Goal: Task Accomplishment & Management: Use online tool/utility

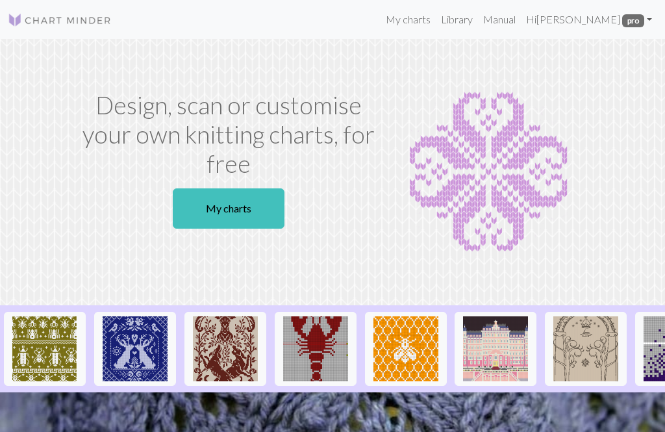
click at [573, 21] on link "Hi [PERSON_NAME] pro" at bounding box center [589, 19] width 136 height 26
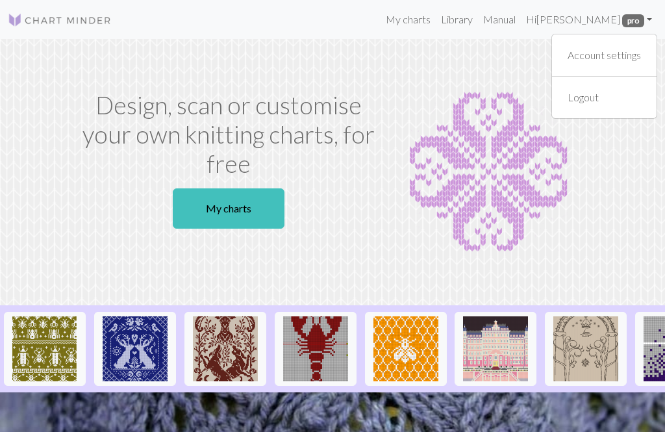
click at [433, 70] on section "Design, scan or customise your own knitting charts, for free My charts" at bounding box center [332, 172] width 665 height 266
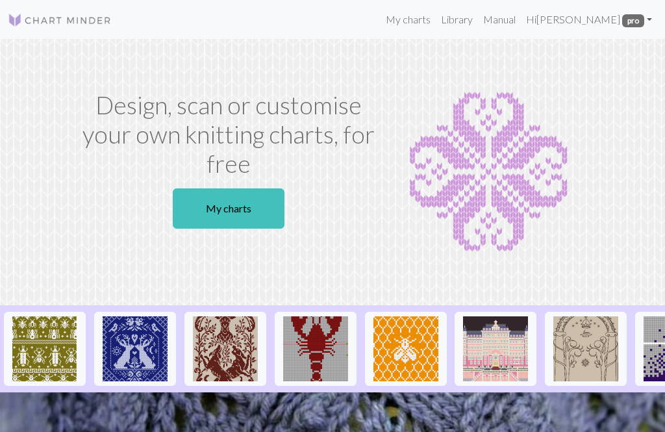
click at [429, 19] on link "My charts" at bounding box center [407, 19] width 55 height 26
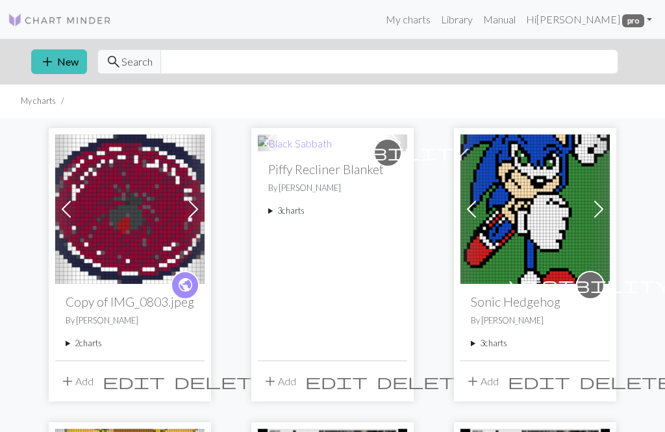
click at [90, 341] on summary "2 charts" at bounding box center [130, 343] width 129 height 12
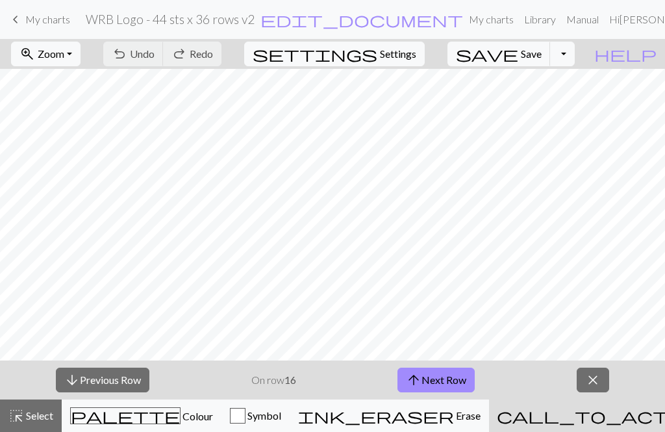
click at [64, 50] on span "Zoom" at bounding box center [51, 53] width 27 height 12
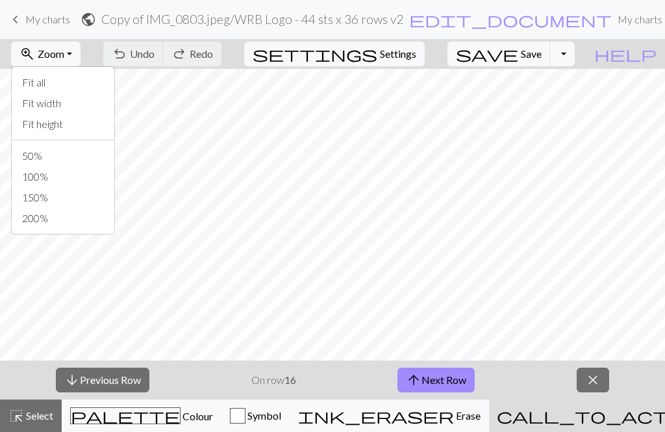
click at [89, 173] on button "100%" at bounding box center [63, 176] width 103 height 21
click at [64, 48] on span "Zoom" at bounding box center [51, 53] width 27 height 12
click at [99, 165] on button "50%" at bounding box center [63, 155] width 103 height 21
click at [64, 53] on span "Zoom" at bounding box center [51, 53] width 27 height 12
click at [69, 180] on button "100%" at bounding box center [63, 176] width 103 height 21
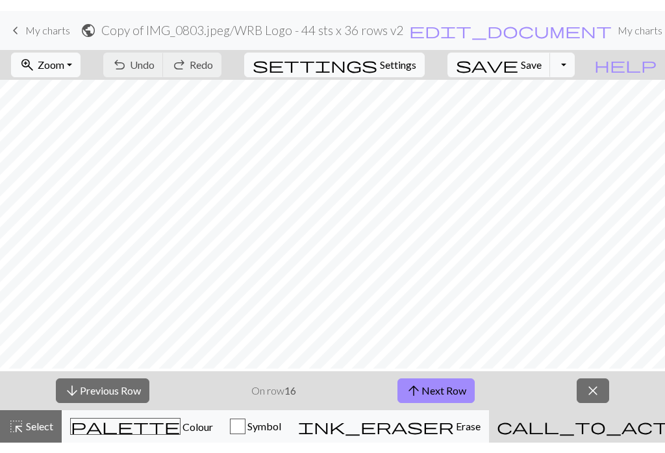
scroll to position [112, 0]
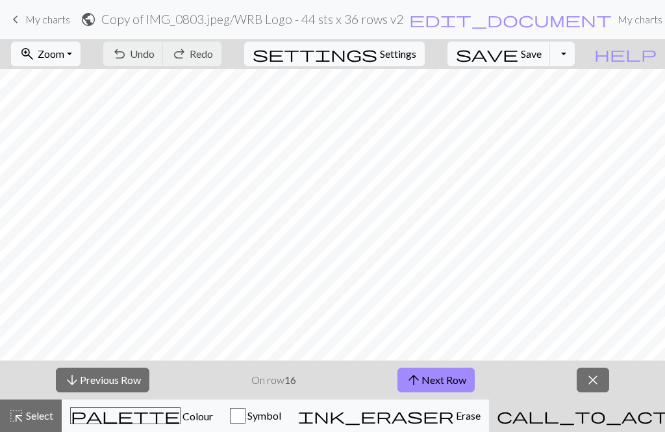
click at [434, 383] on button "arrow_upward Next Row" at bounding box center [435, 379] width 77 height 25
click at [541, 53] on span "Save" at bounding box center [531, 53] width 21 height 12
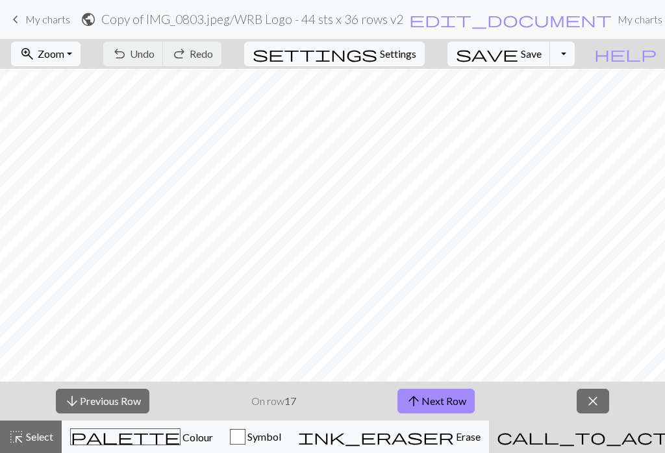
click at [506, 400] on div "arrow_downward Previous Row On row 17 arrow_upward Next Row close" at bounding box center [332, 401] width 665 height 39
click at [165, 421] on button "palette Colour Colour" at bounding box center [142, 437] width 160 height 32
